Goal: Task Accomplishment & Management: Manage account settings

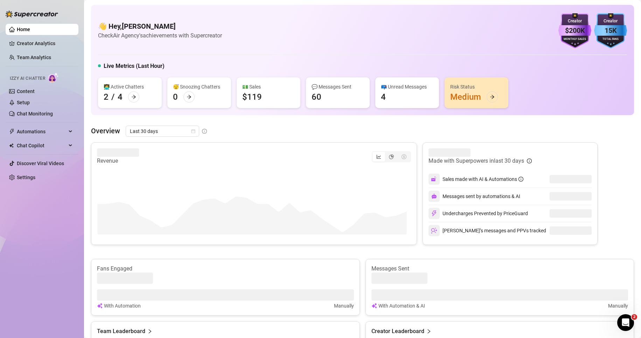
drag, startPoint x: 103, startPoint y: 22, endPoint x: 248, endPoint y: 43, distance: 146.8
click at [248, 43] on div "👋 Hey, [PERSON_NAME] Check Air Agency's achievements with Supercreator $200K Cr…" at bounding box center [362, 30] width 529 height 35
drag, startPoint x: 246, startPoint y: 39, endPoint x: 93, endPoint y: 20, distance: 153.8
click at [93, 19] on div "👋 Hey, [PERSON_NAME] Check Air Agency's achievements with Supercreator $200K Cr…" at bounding box center [362, 60] width 543 height 110
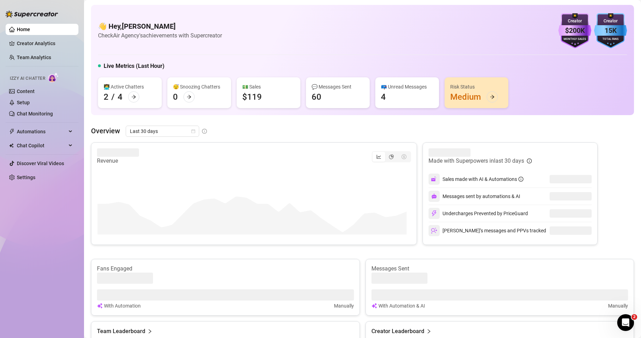
click at [93, 19] on div "👋 Hey, [PERSON_NAME] Check Air Agency's achievements with Supercreator $200K Cr…" at bounding box center [362, 60] width 543 height 110
drag, startPoint x: 94, startPoint y: 15, endPoint x: 267, endPoint y: 47, distance: 175.6
click at [268, 48] on div "👋 Hey, [PERSON_NAME] Check Air Agency's achievements with Supercreator $200K Cr…" at bounding box center [362, 60] width 543 height 110
click at [266, 46] on div "👋 Hey, [PERSON_NAME] Check Air Agency's achievements with Supercreator $200K Cr…" at bounding box center [362, 30] width 529 height 35
drag, startPoint x: 263, startPoint y: 44, endPoint x: 90, endPoint y: 12, distance: 176.4
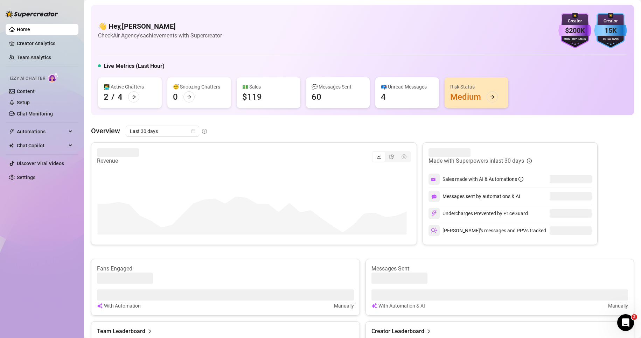
click at [90, 12] on main "👋 Hey, [PERSON_NAME] Check Air Agency's achievements with Supercreator $200K Cr…" at bounding box center [362, 308] width 557 height 616
drag, startPoint x: 91, startPoint y: 10, endPoint x: 248, endPoint y: 43, distance: 160.5
click at [248, 44] on div "👋 Hey, [PERSON_NAME] Check Air Agency's achievements with Supercreator $200K Cr…" at bounding box center [362, 60] width 543 height 110
click at [248, 43] on div "👋 Hey, [PERSON_NAME] Check Air Agency's achievements with Supercreator $200K Cr…" at bounding box center [362, 30] width 529 height 35
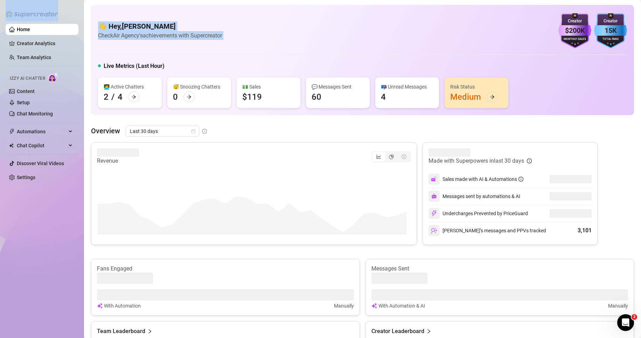
drag, startPoint x: 248, startPoint y: 43, endPoint x: 79, endPoint y: 10, distance: 172.5
click at [79, 10] on div "Home Creator Analytics Team Analytics Izzy AI Chatter Content Setup Chat Monito…" at bounding box center [320, 169] width 641 height 338
click at [95, 10] on div "👋 Hey, [PERSON_NAME] Check Air Agency's achievements with Supercreator $200K Cr…" at bounding box center [362, 60] width 543 height 110
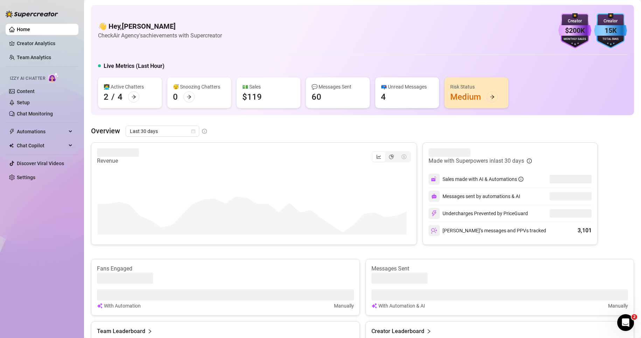
drag, startPoint x: 95, startPoint y: 12, endPoint x: 264, endPoint y: 49, distance: 173.2
click at [264, 50] on div "👋 Hey, [PERSON_NAME] Check Air Agency's achievements with Supercreator $200K Cr…" at bounding box center [362, 60] width 543 height 110
click at [262, 48] on div "👋 Hey, [PERSON_NAME] Check Air Agency's achievements with Supercreator $200K Cr…" at bounding box center [362, 30] width 529 height 35
drag, startPoint x: 250, startPoint y: 43, endPoint x: 92, endPoint y: 12, distance: 160.9
click at [93, 12] on div "👋 Hey, [PERSON_NAME] Check Air Agency's achievements with Supercreator $200K Cr…" at bounding box center [362, 60] width 543 height 110
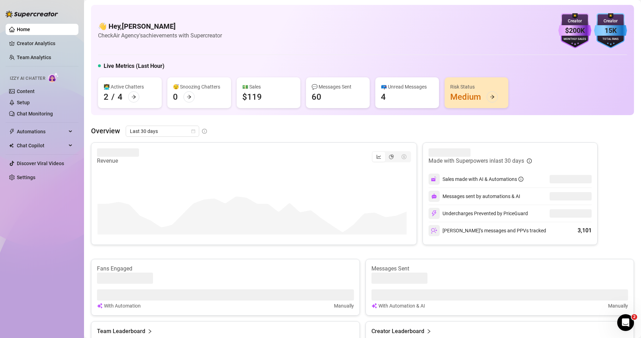
click at [93, 12] on div "👋 Hey, [PERSON_NAME] Check Air Agency's achievements with Supercreator $200K Cr…" at bounding box center [362, 60] width 543 height 110
drag, startPoint x: 93, startPoint y: 12, endPoint x: 247, endPoint y: 51, distance: 158.8
click at [241, 51] on div "👋 Hey, [PERSON_NAME] Check Air Agency's achievements with Supercreator $200K Cr…" at bounding box center [362, 60] width 543 height 110
click at [84, 14] on main "👋 Hey, [PERSON_NAME] Check Air Agency's achievements with Supercreator $200K Cr…" at bounding box center [362, 308] width 557 height 616
drag, startPoint x: 98, startPoint y: 13, endPoint x: 255, endPoint y: 58, distance: 164.0
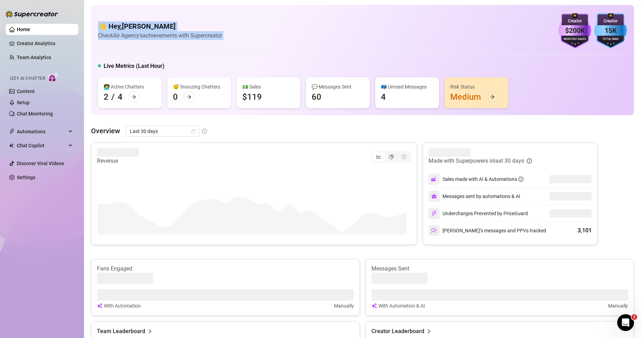
click at [255, 58] on div "👋 Hey, [PERSON_NAME] Check Air Agency's achievements with Supercreator $200K Cr…" at bounding box center [362, 60] width 543 height 110
click at [236, 46] on div "👋 Hey, [PERSON_NAME] Check Air Agency's achievements with Supercreator $200K Cr…" at bounding box center [362, 30] width 529 height 35
click at [238, 45] on div "👋 Hey, [PERSON_NAME] Check Air Agency's achievements with Supercreator $200K Cr…" at bounding box center [362, 30] width 529 height 35
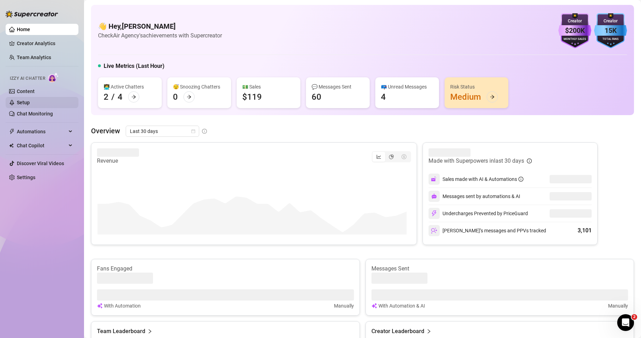
click at [30, 104] on link "Setup" at bounding box center [23, 103] width 13 height 6
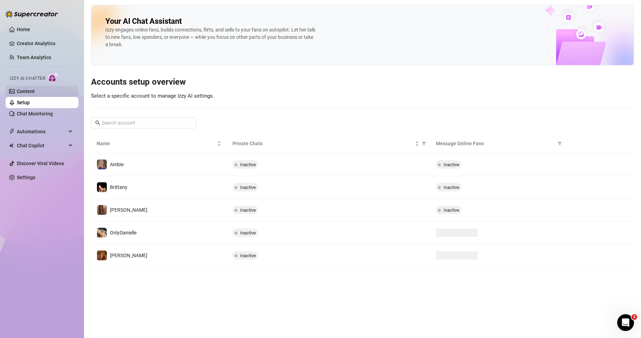
click at [35, 93] on link "Content" at bounding box center [26, 92] width 18 height 6
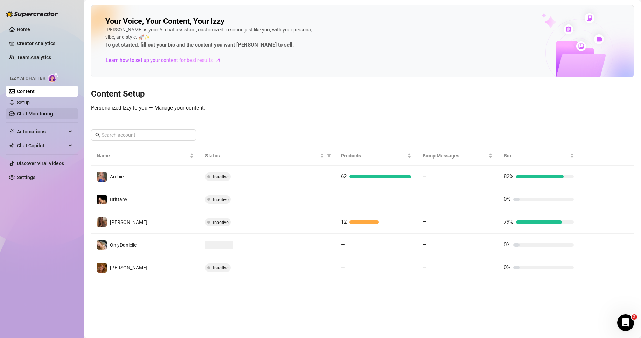
click at [52, 117] on link "Chat Monitoring" at bounding box center [35, 114] width 36 height 6
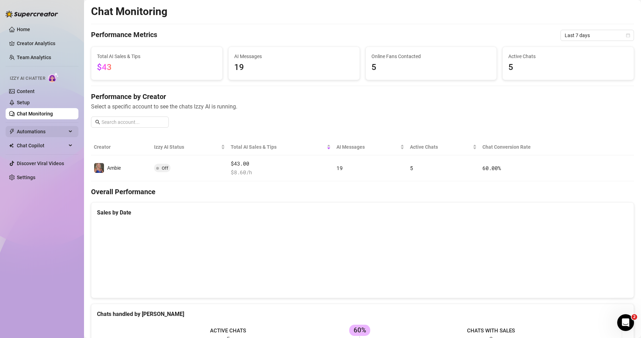
click at [52, 132] on span "Automations" at bounding box center [42, 131] width 50 height 11
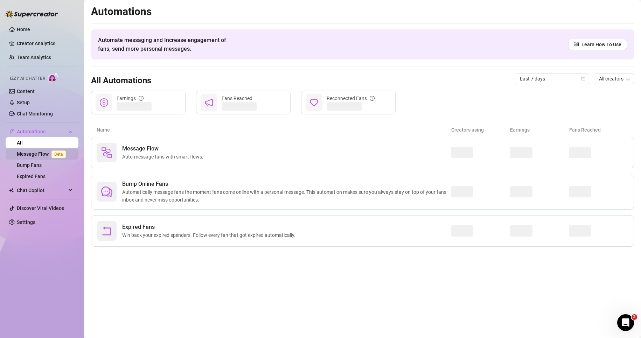
click at [41, 157] on link "Message Flow Beta" at bounding box center [43, 154] width 52 height 6
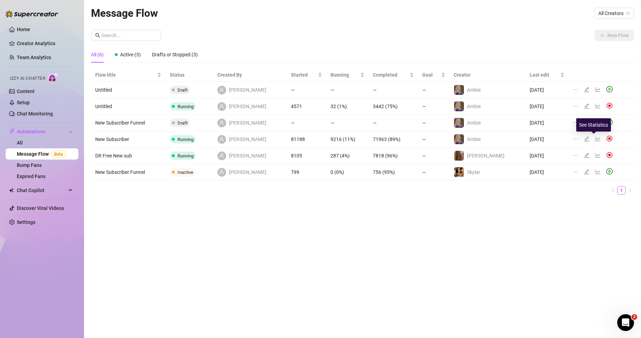
click at [596, 138] on icon "line-chart" at bounding box center [598, 139] width 6 height 6
